Goal: Information Seeking & Learning: Learn about a topic

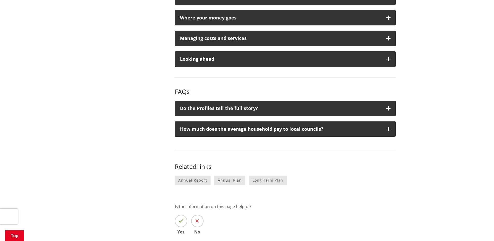
scroll to position [519, 0]
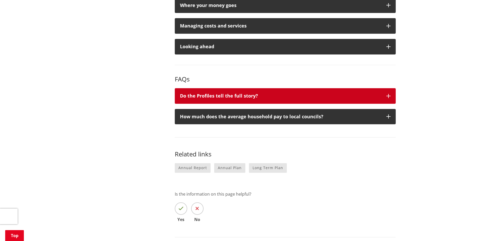
click at [205, 97] on div "Do the Profiles tell the full story?" at bounding box center [280, 95] width 201 height 5
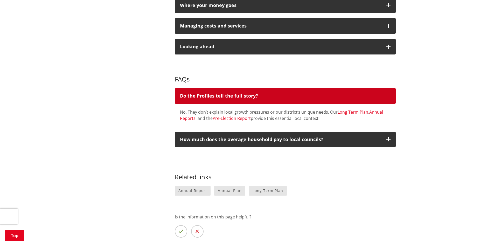
click at [205, 97] on div "Do the Profiles tell the full story?" at bounding box center [280, 95] width 201 height 5
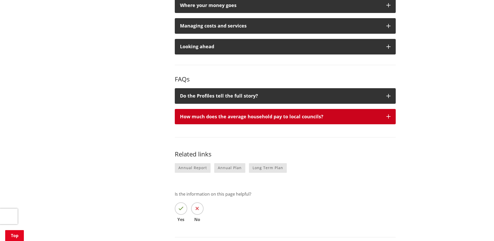
click at [207, 114] on div "How much does the average household pay to local councils?" at bounding box center [280, 116] width 201 height 5
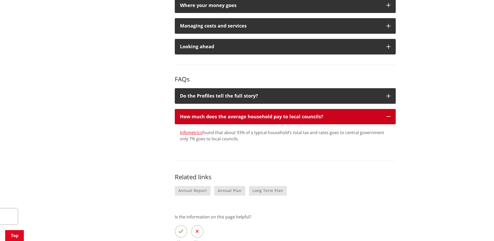
click at [210, 114] on div "How much does the average household pay to local councils?" at bounding box center [280, 116] width 201 height 5
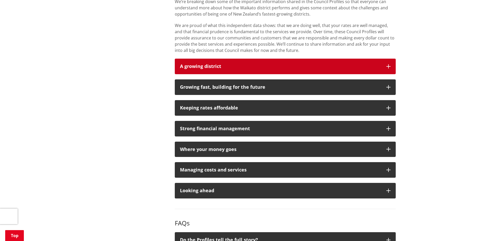
scroll to position [363, 0]
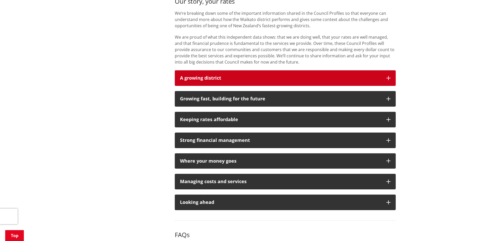
click at [205, 78] on strong "A growing district" at bounding box center [200, 78] width 41 height 6
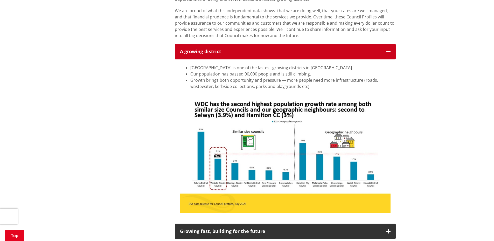
scroll to position [389, 0]
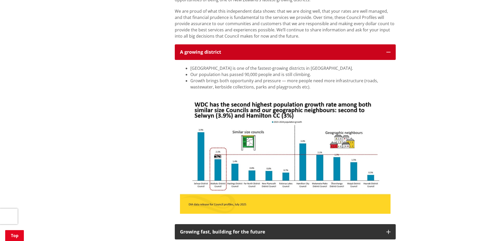
click at [207, 52] on strong "A growing district" at bounding box center [200, 52] width 41 height 6
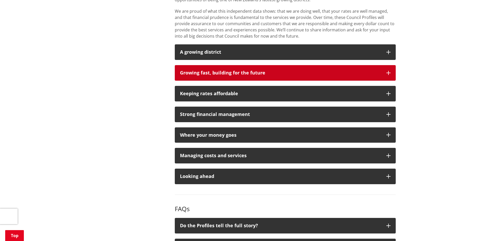
click at [200, 74] on div "Growing fast, building for the future" at bounding box center [280, 72] width 201 height 5
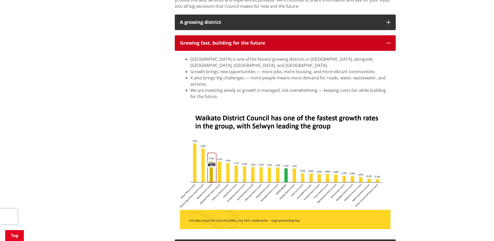
scroll to position [415, 0]
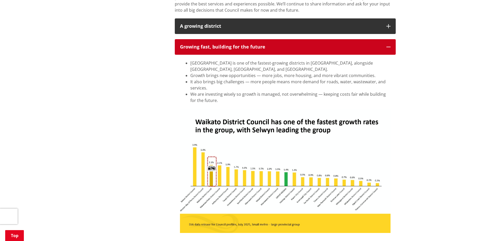
click at [193, 46] on div "Growing fast, building for the future" at bounding box center [280, 46] width 201 height 5
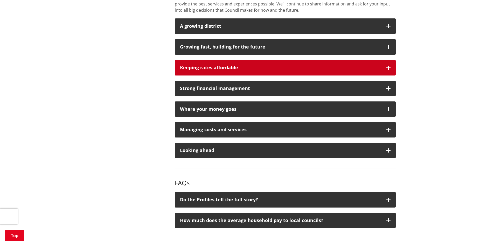
click at [193, 66] on div "Keeping rates affordable" at bounding box center [280, 67] width 201 height 5
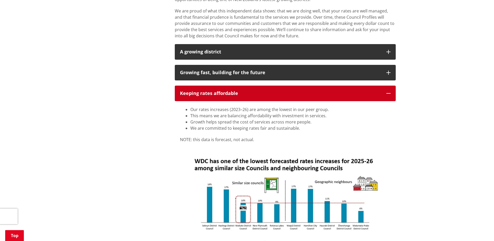
scroll to position [389, 0]
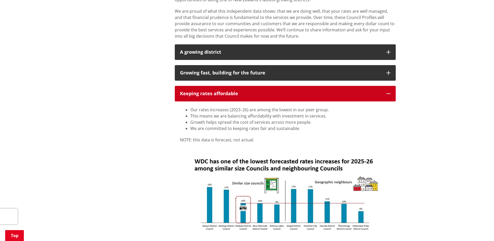
click at [194, 94] on div "Keeping rates affordable" at bounding box center [280, 93] width 201 height 5
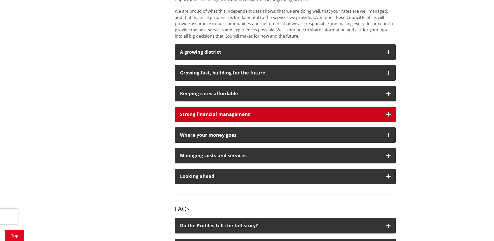
click at [205, 110] on button "Strong financial management" at bounding box center [285, 115] width 221 height 16
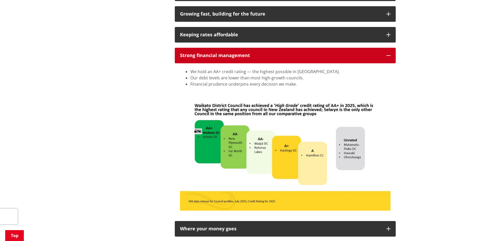
scroll to position [415, 0]
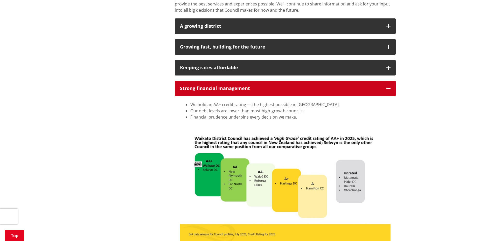
click at [232, 90] on div "Strong financial management" at bounding box center [280, 88] width 201 height 5
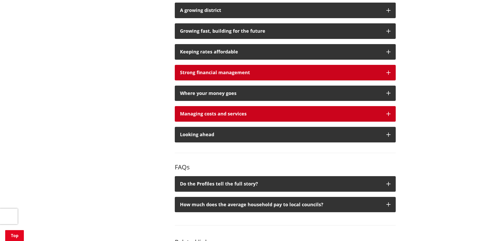
scroll to position [441, 0]
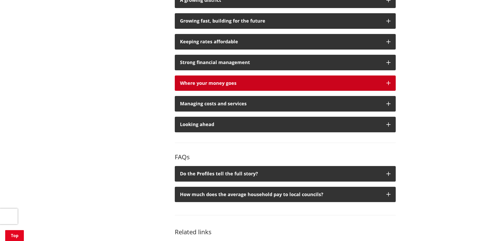
click at [210, 82] on div "Where your money goes" at bounding box center [280, 83] width 201 height 5
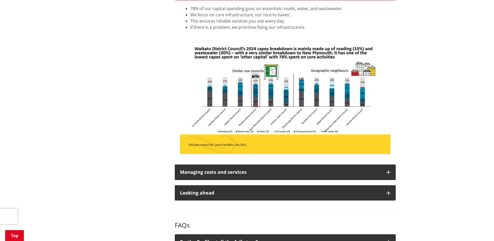
scroll to position [545, 0]
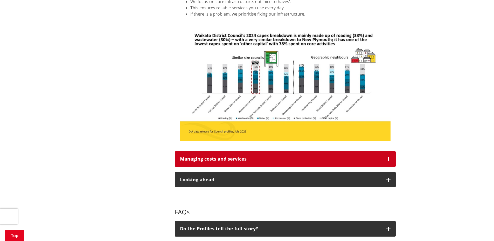
click at [245, 156] on div "Managing costs and services" at bounding box center [280, 158] width 201 height 5
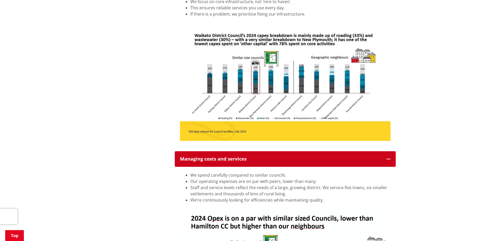
scroll to position [415, 0]
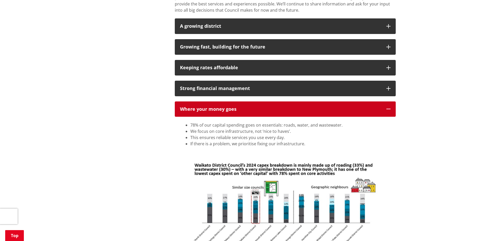
click at [255, 107] on div "Where your money goes" at bounding box center [280, 109] width 201 height 5
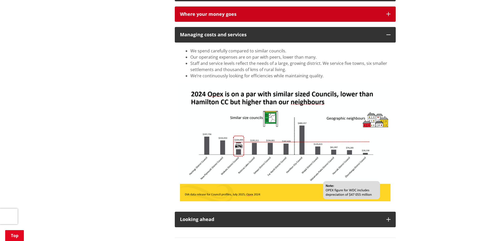
scroll to position [493, 0]
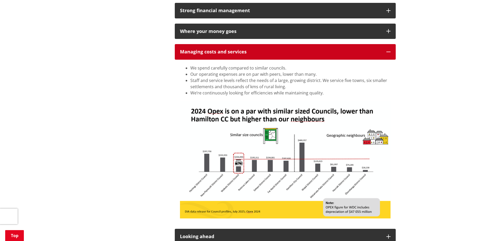
click at [212, 53] on div "Managing costs and services" at bounding box center [280, 51] width 201 height 5
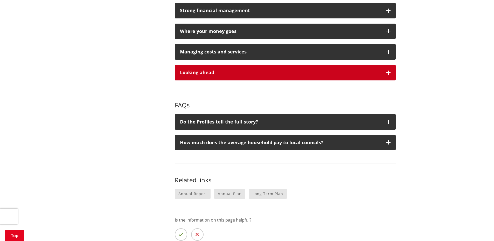
click at [200, 73] on div "Looking ahead" at bounding box center [280, 72] width 201 height 5
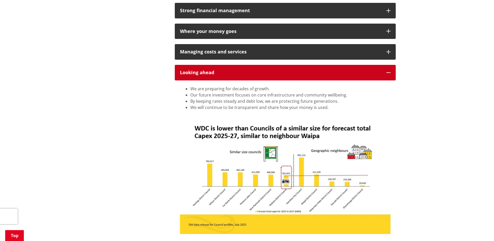
click at [227, 70] on div "Looking ahead" at bounding box center [280, 72] width 201 height 5
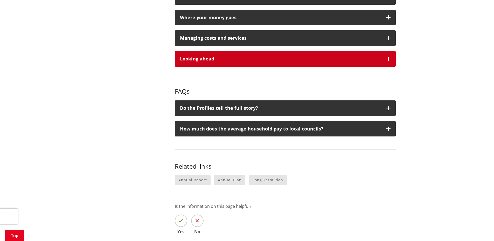
scroll to position [519, 0]
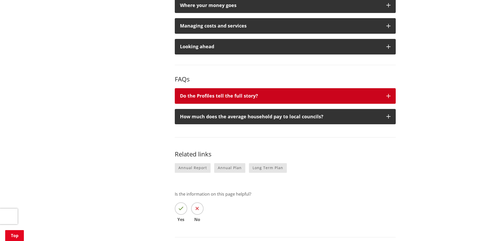
click at [211, 92] on button "Do the Profiles tell the full story?" at bounding box center [285, 96] width 221 height 16
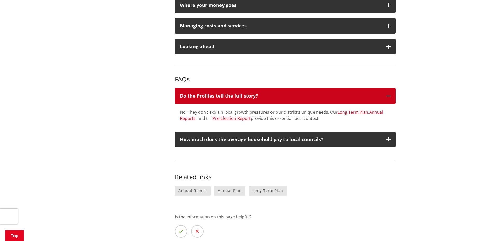
click at [228, 96] on div "Do the Profiles tell the full story?" at bounding box center [280, 95] width 201 height 5
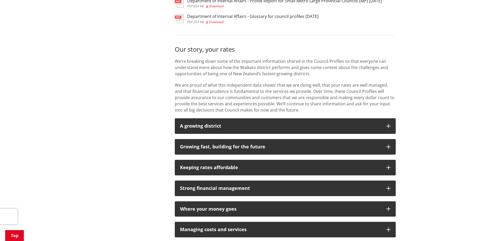
scroll to position [233, 0]
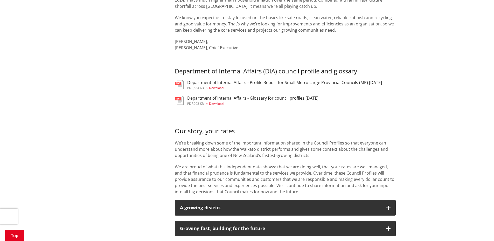
click at [256, 83] on h3 "Department of Internal Affairs - Profile Report for Small Metro Large Provincia…" at bounding box center [284, 82] width 195 height 5
